Goal: Find contact information: Find contact information

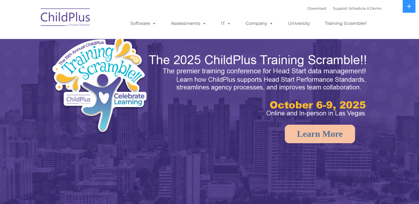
select select "MEDIUM"
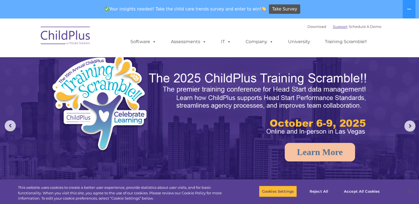
click at [333, 27] on link "Support" at bounding box center [340, 26] width 15 height 4
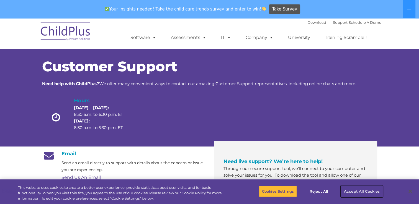
click at [356, 190] on button "Accept All Cookies" at bounding box center [362, 192] width 42 height 12
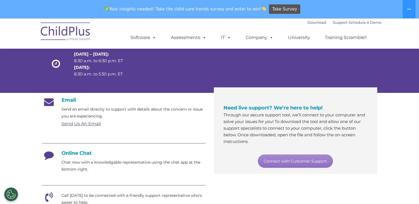
scroll to position [56, 0]
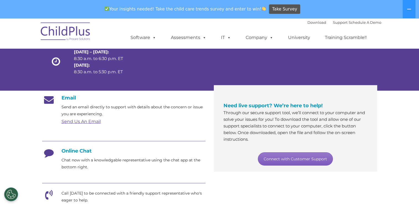
click at [269, 159] on link "Connect with Customer Support" at bounding box center [295, 158] width 75 height 13
